Goal: Information Seeking & Learning: Compare options

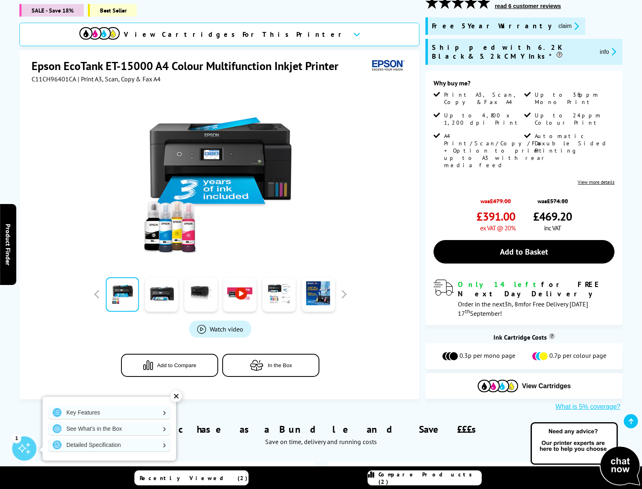
scroll to position [120, 0]
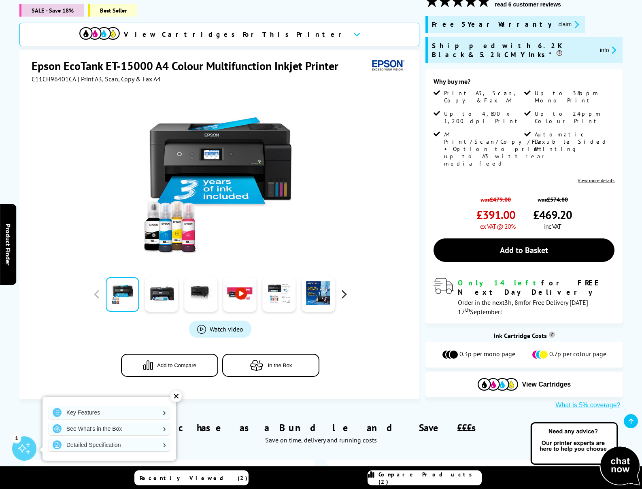
click at [343, 288] on button "button" at bounding box center [344, 294] width 12 height 12
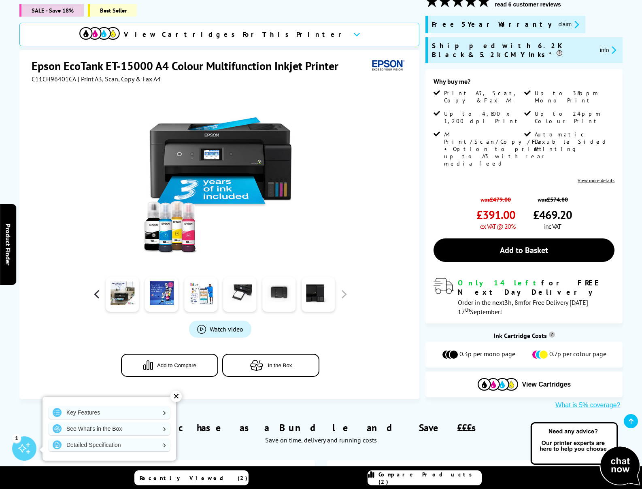
click at [98, 288] on button "button" at bounding box center [97, 294] width 12 height 12
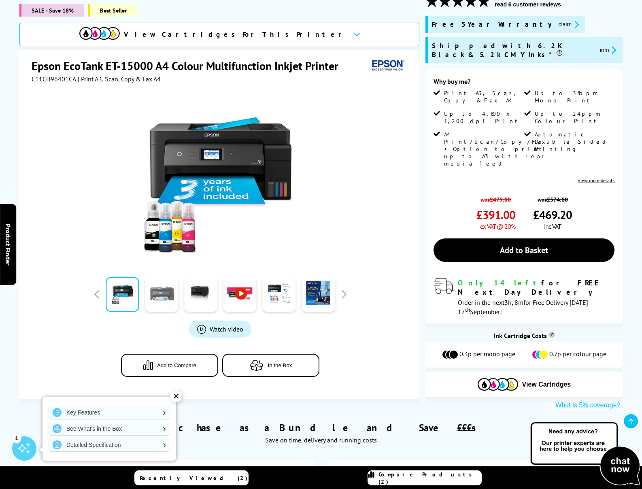
click at [170, 283] on link at bounding box center [161, 294] width 33 height 34
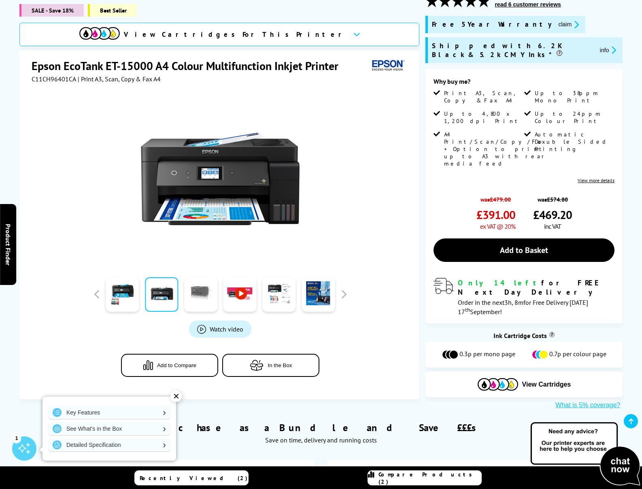
click at [192, 284] on link at bounding box center [200, 294] width 33 height 34
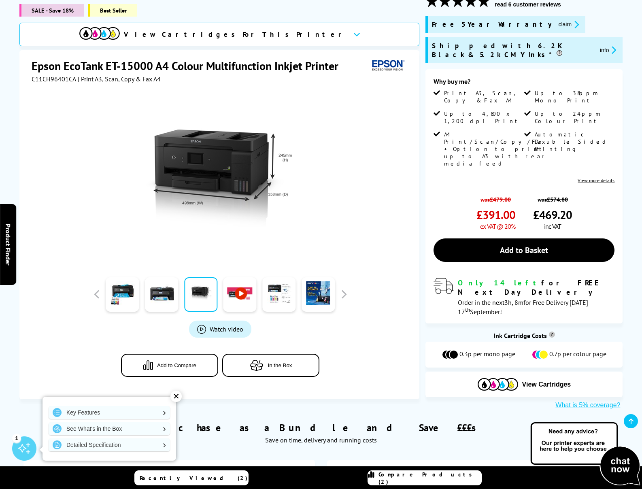
click at [232, 298] on link at bounding box center [239, 294] width 33 height 34
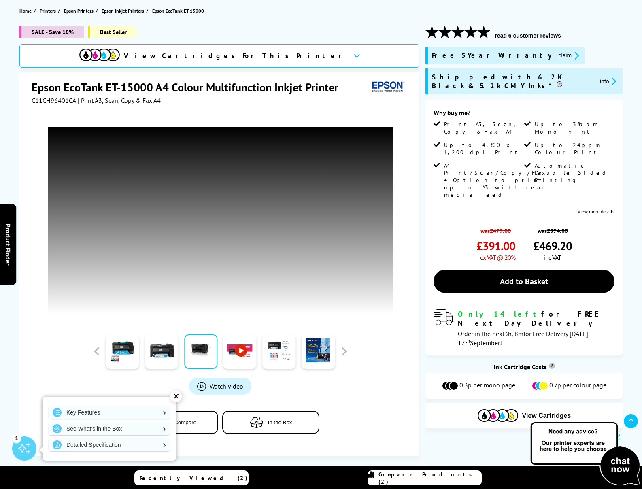
scroll to position [0, 0]
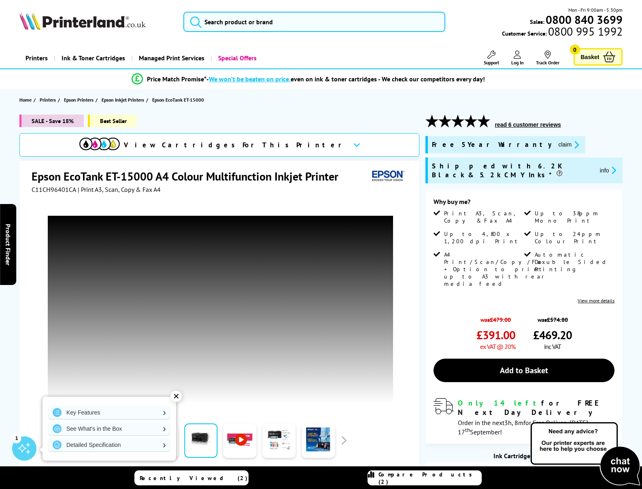
click at [211, 440] on link at bounding box center [200, 441] width 33 height 34
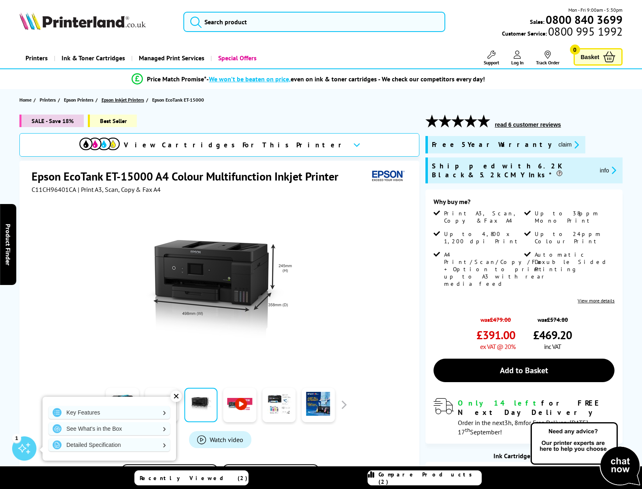
click at [138, 100] on span "Epson Inkjet Printers" at bounding box center [123, 100] width 43 height 9
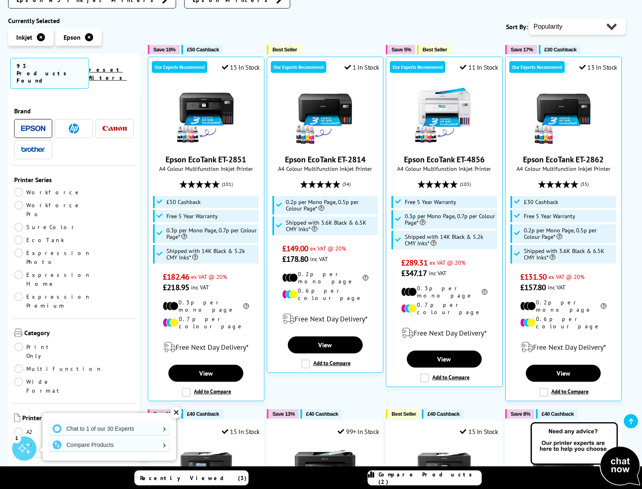
scroll to position [185, 0]
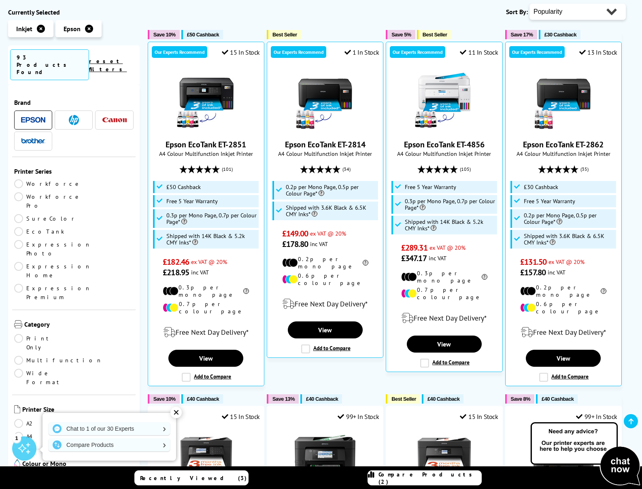
click at [77, 419] on link "A3" at bounding box center [104, 423] width 60 height 9
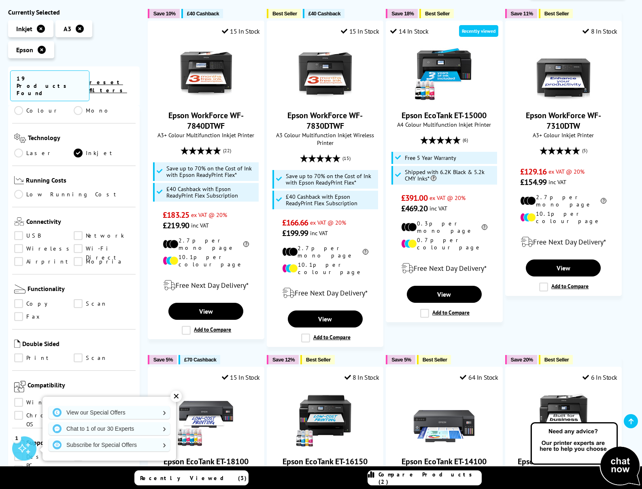
scroll to position [324, 0]
click at [77, 298] on link "Scan" at bounding box center [104, 302] width 60 height 9
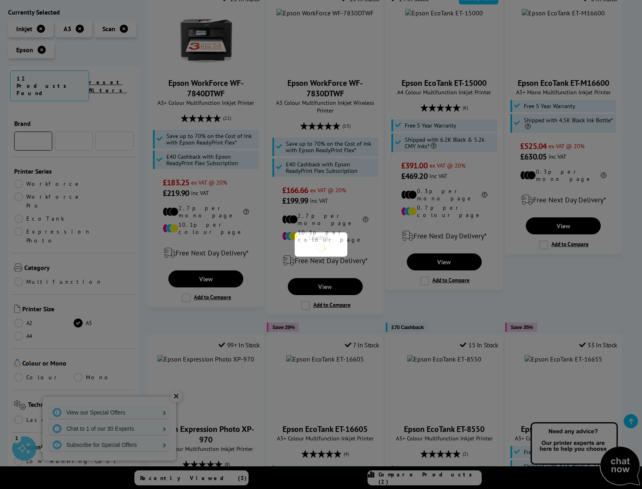
scroll to position [324, 0]
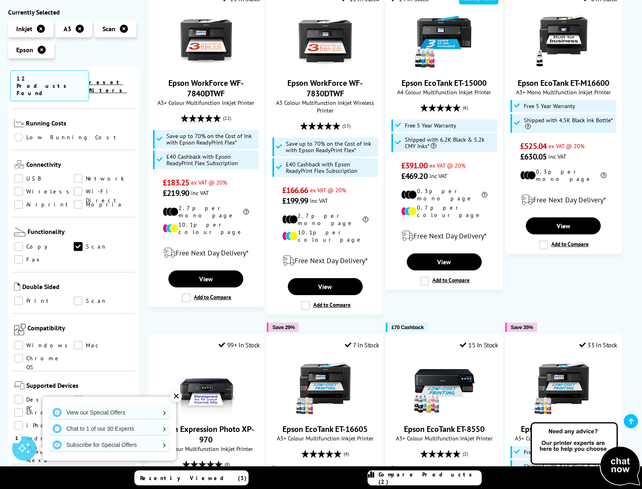
click at [19, 243] on link "Copy" at bounding box center [44, 247] width 60 height 9
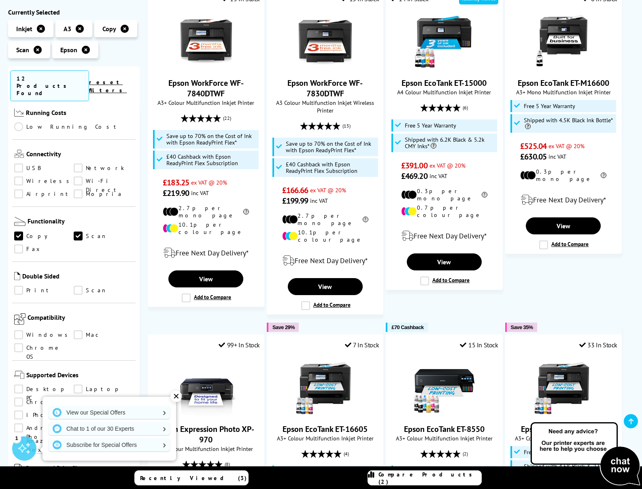
scroll to position [335, 0]
click at [81, 330] on link "Mac" at bounding box center [104, 334] width 60 height 9
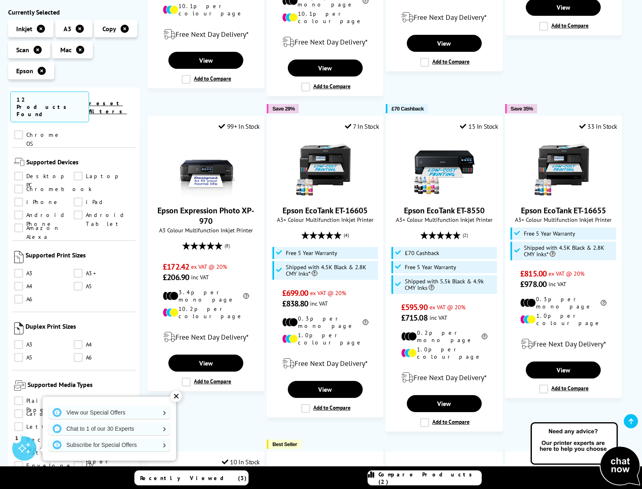
scroll to position [572, 0]
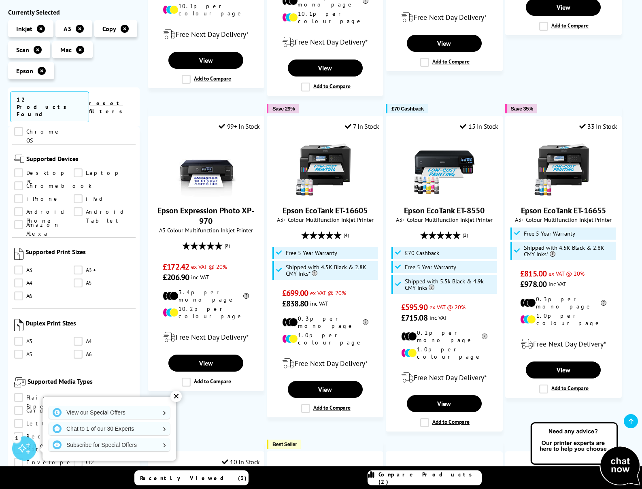
click at [18, 266] on link "A3" at bounding box center [44, 270] width 60 height 9
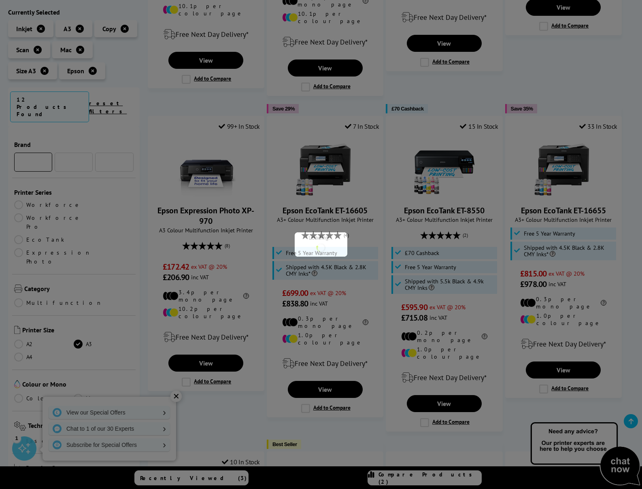
scroll to position [572, 0]
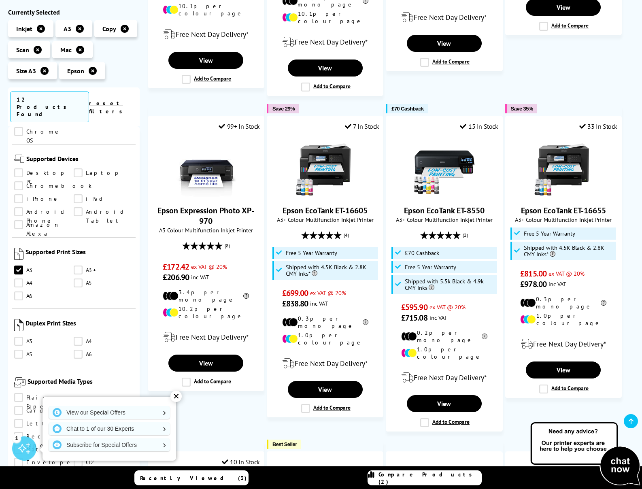
click at [18, 279] on link "A4" at bounding box center [44, 283] width 60 height 9
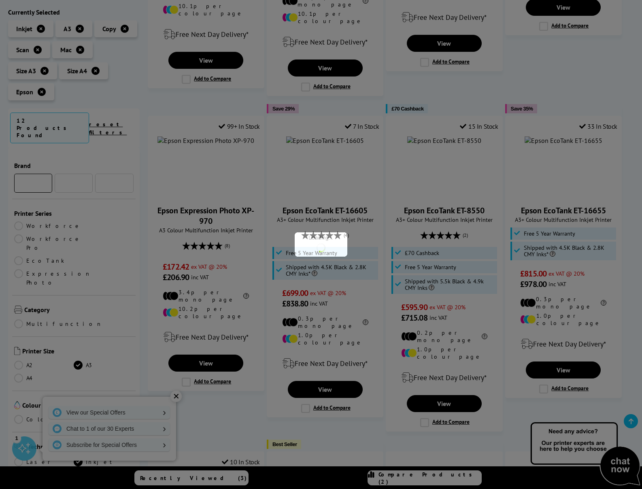
scroll to position [572, 0]
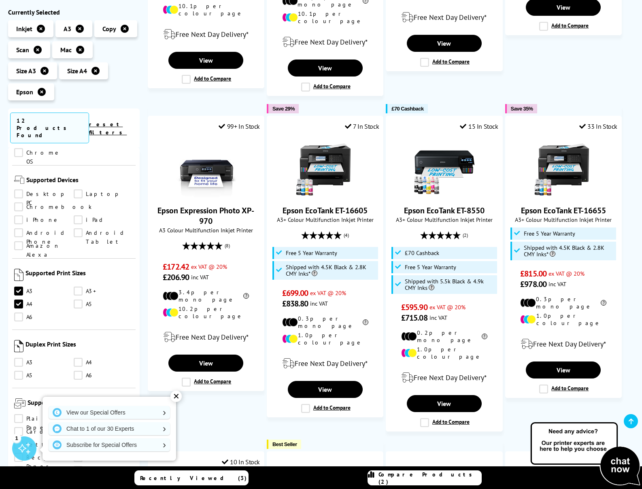
click at [78, 358] on link "A4" at bounding box center [104, 362] width 60 height 9
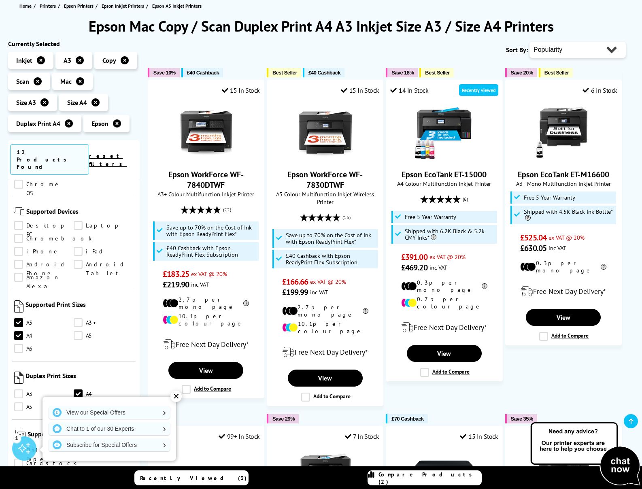
scroll to position [93, 0]
